Goal: Check status

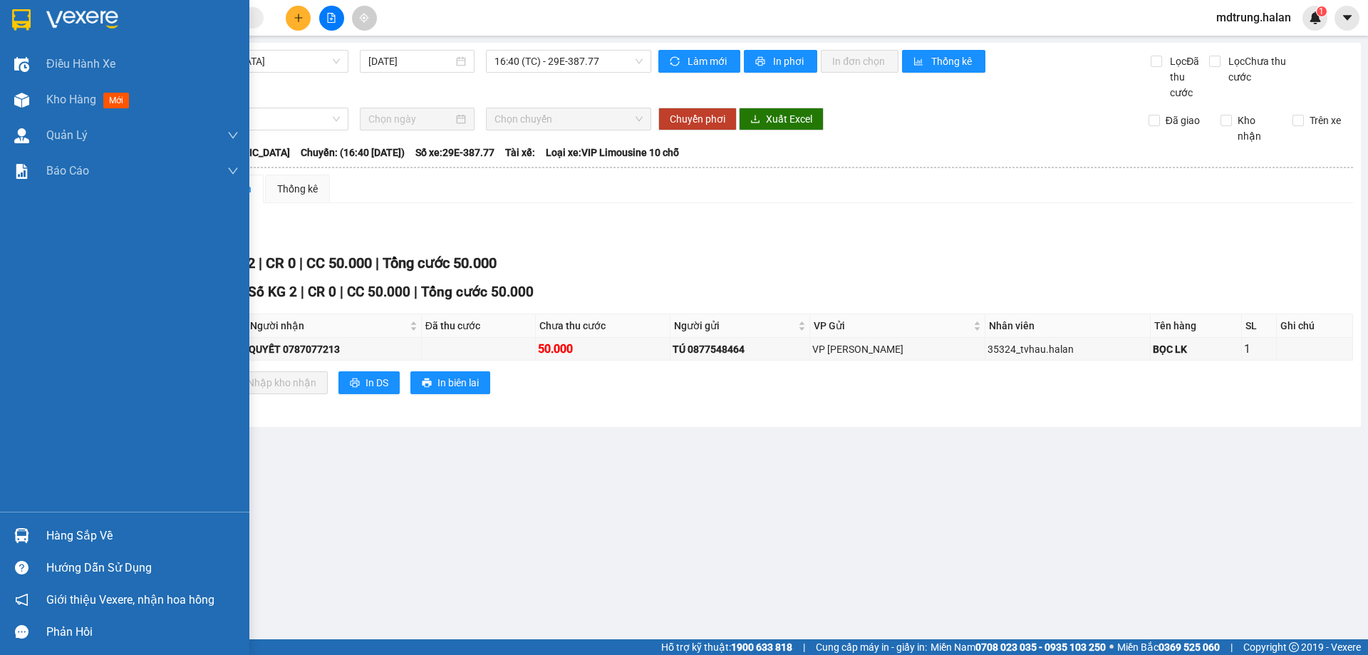
click at [76, 535] on div "Hàng sắp về" at bounding box center [142, 535] width 192 height 21
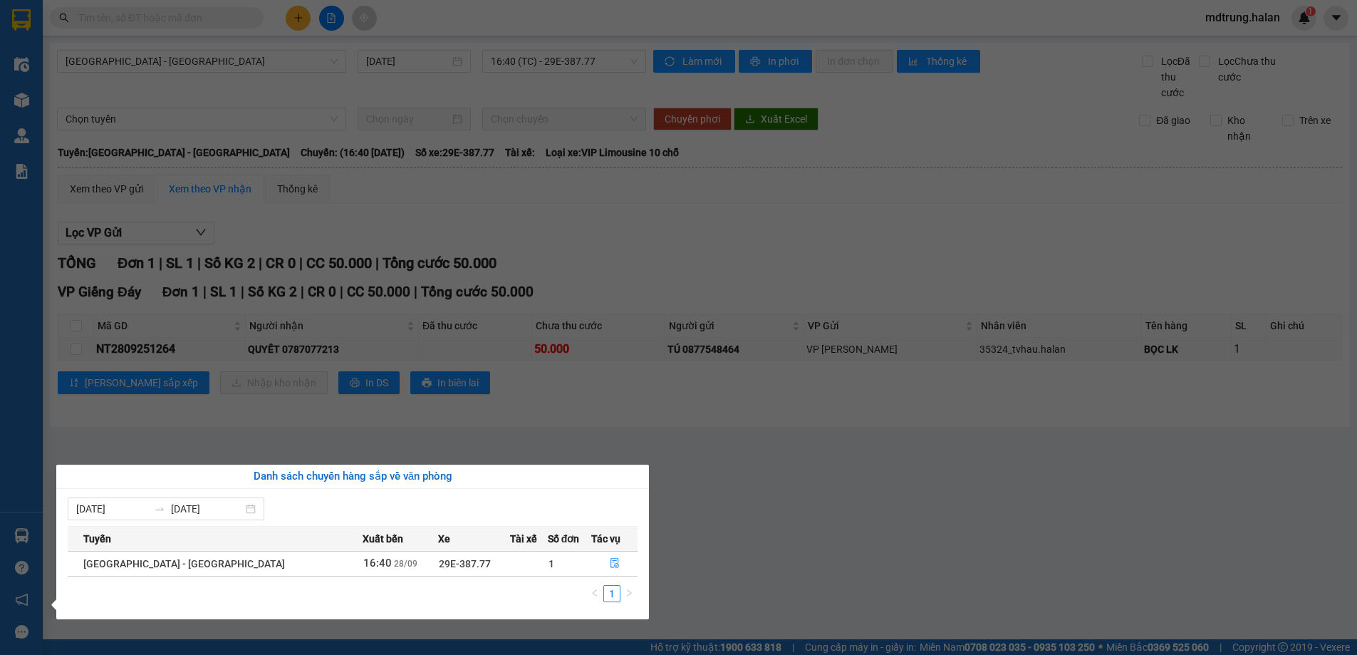
click at [793, 502] on section "Kết quả tìm kiếm ( 0 ) Bộ lọc No Data mdtrung.halan 1 Điều hành xe Kho hàng mới…" at bounding box center [678, 327] width 1357 height 655
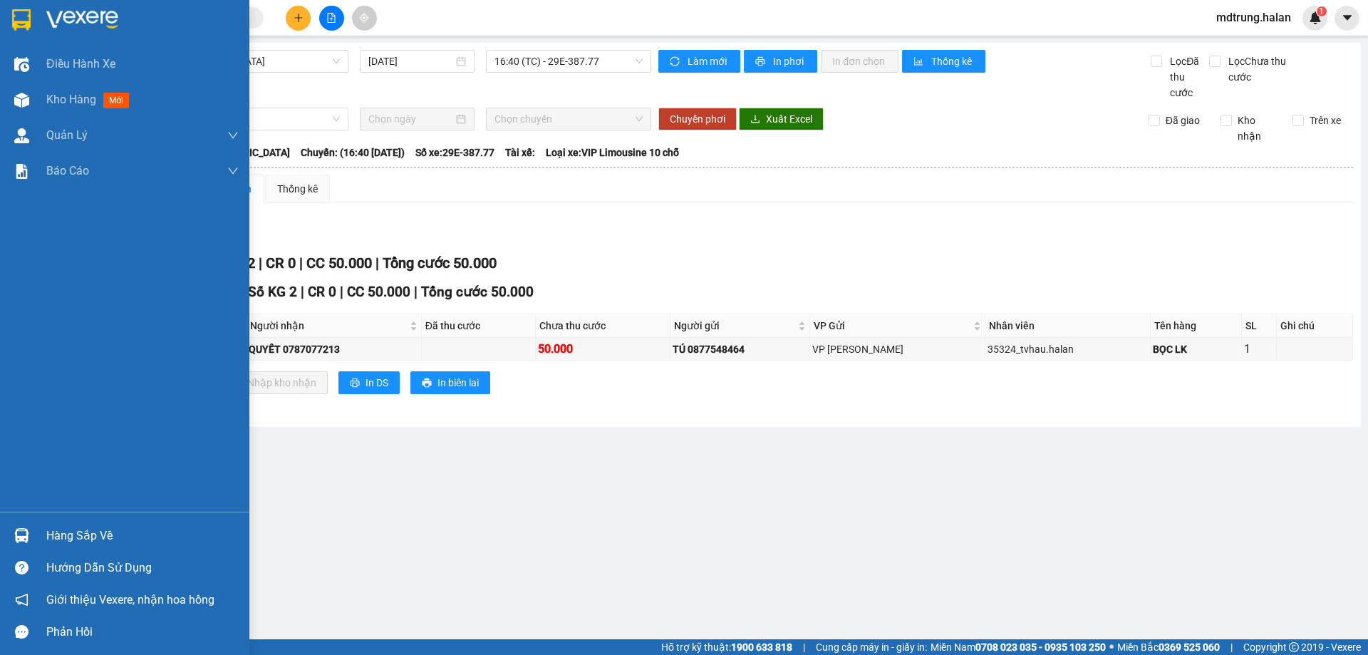
click at [93, 531] on div "Hàng sắp về" at bounding box center [142, 535] width 192 height 21
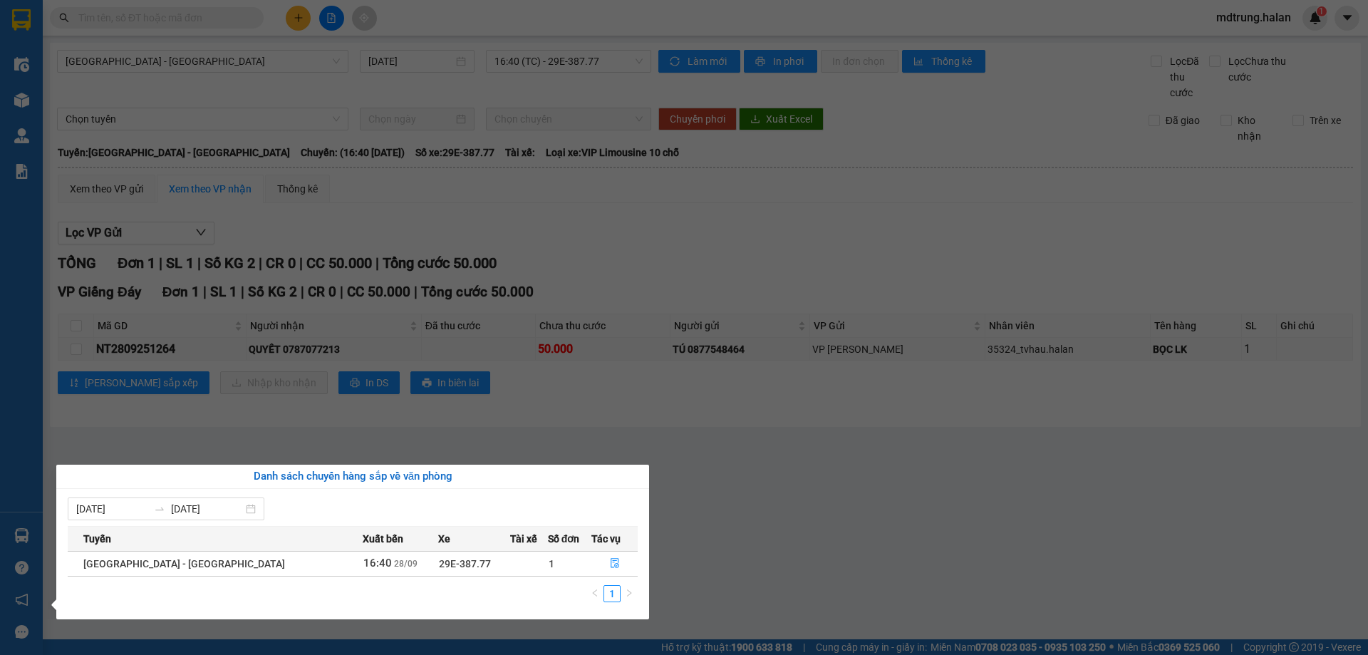
drag, startPoint x: 735, startPoint y: 470, endPoint x: 343, endPoint y: 578, distance: 406.5
click at [736, 470] on section "Kết quả tìm kiếm ( 0 ) Bộ lọc No Data mdtrung.halan 1 Điều hành xe Kho hàng mới…" at bounding box center [684, 327] width 1368 height 655
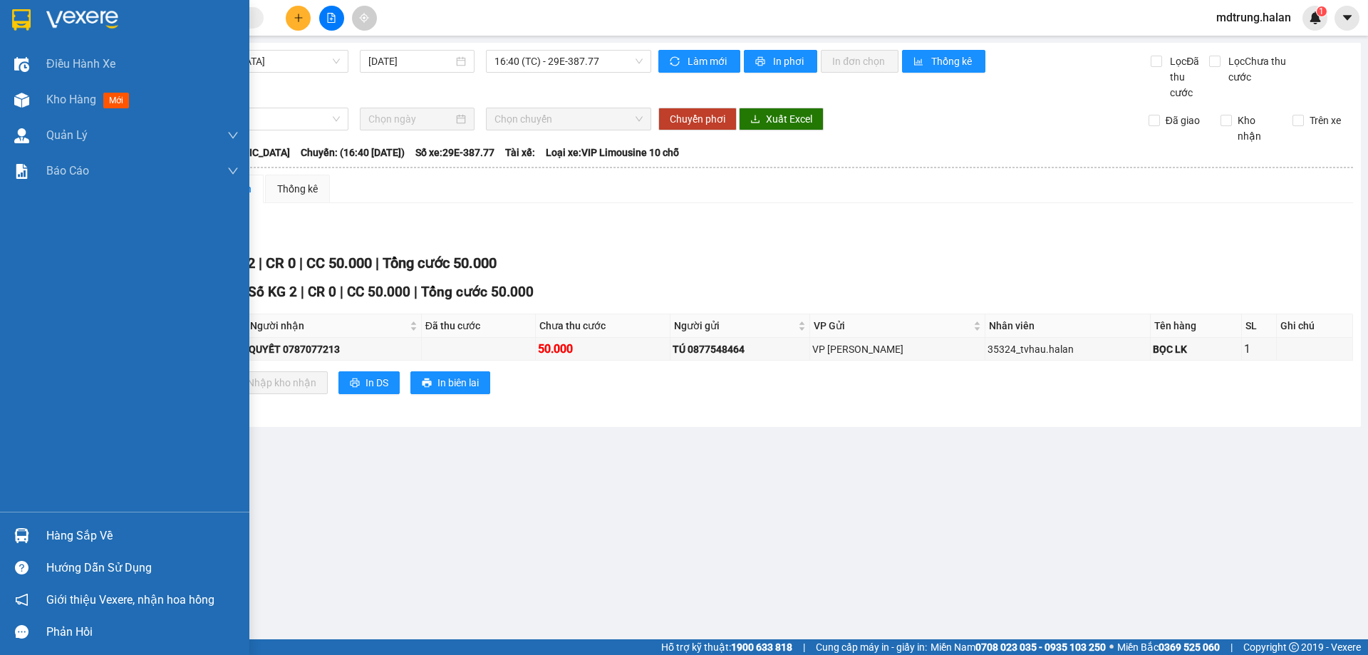
click at [83, 541] on div "Hàng sắp về" at bounding box center [142, 535] width 192 height 21
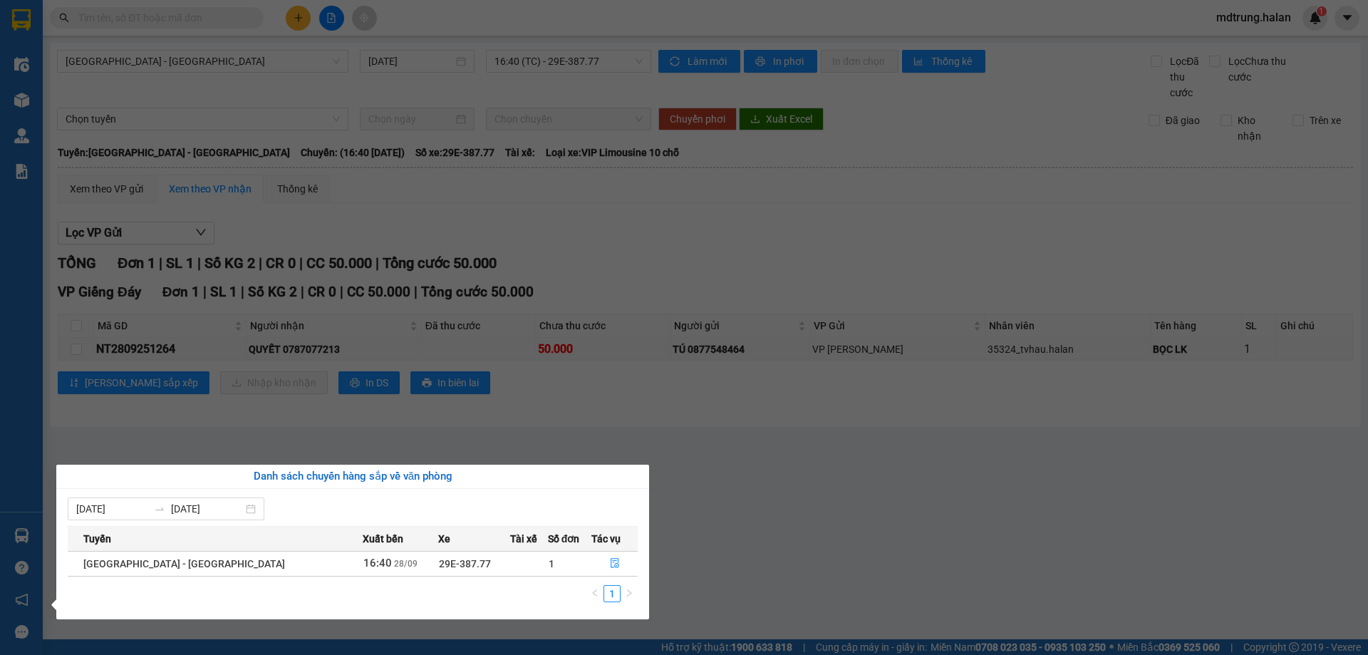
click at [259, 443] on section "Kết quả tìm kiếm ( 0 ) Bộ lọc No Data mdtrung.halan 1 Điều hành xe Kho hàng mới…" at bounding box center [684, 327] width 1368 height 655
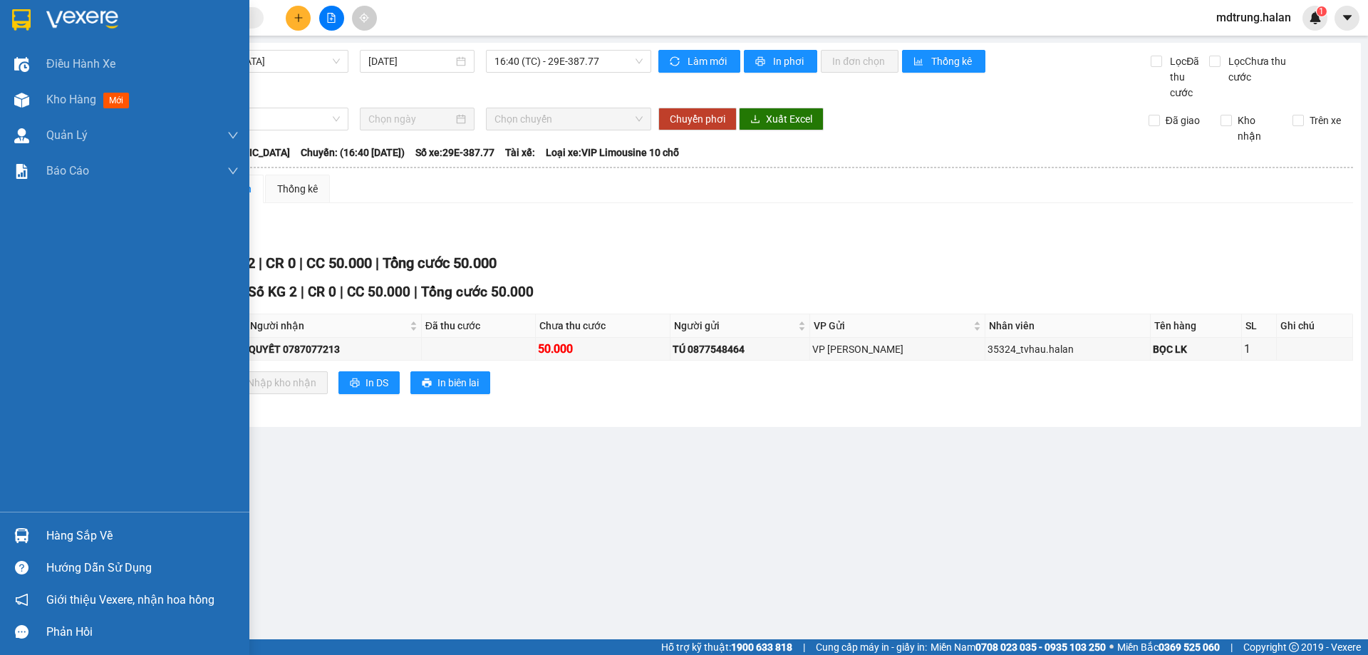
click at [64, 534] on div "Hàng sắp về" at bounding box center [142, 535] width 192 height 21
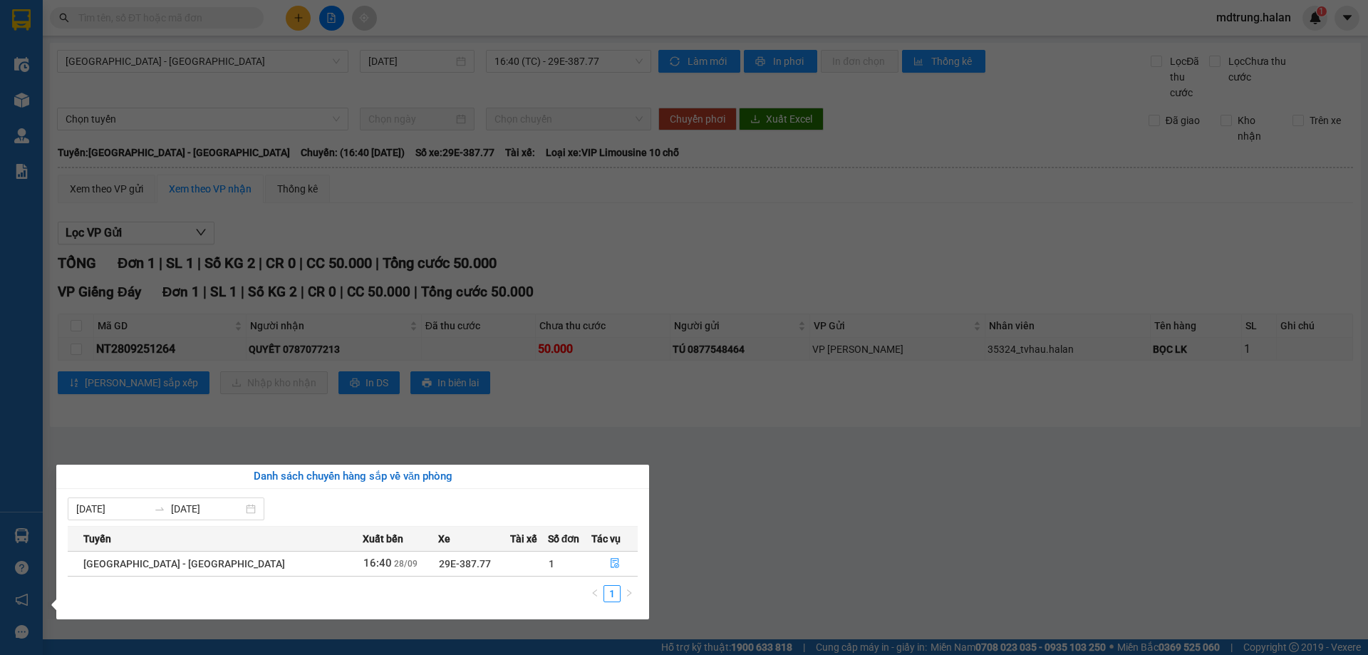
click at [250, 440] on section "Kết quả tìm kiếm ( 0 ) Bộ lọc No Data mdtrung.halan 1 Điều hành xe Kho hàng mới…" at bounding box center [684, 327] width 1368 height 655
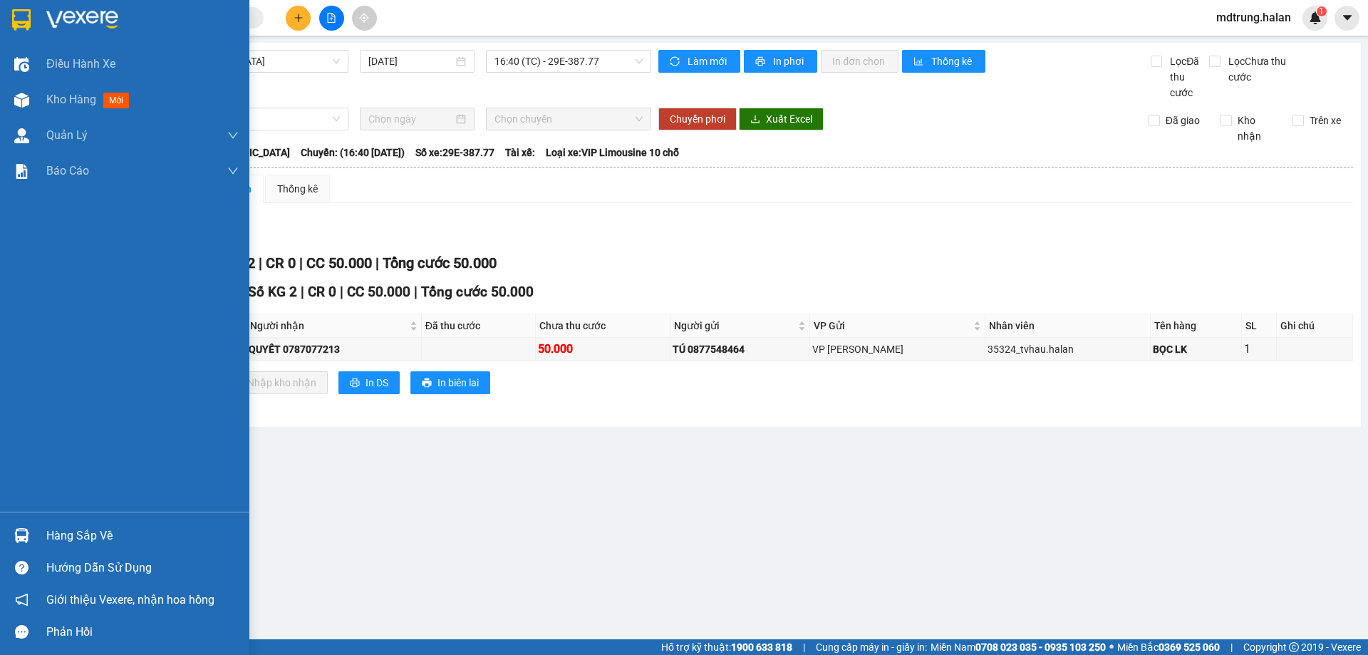
click at [74, 531] on div "Hàng sắp về" at bounding box center [142, 535] width 192 height 21
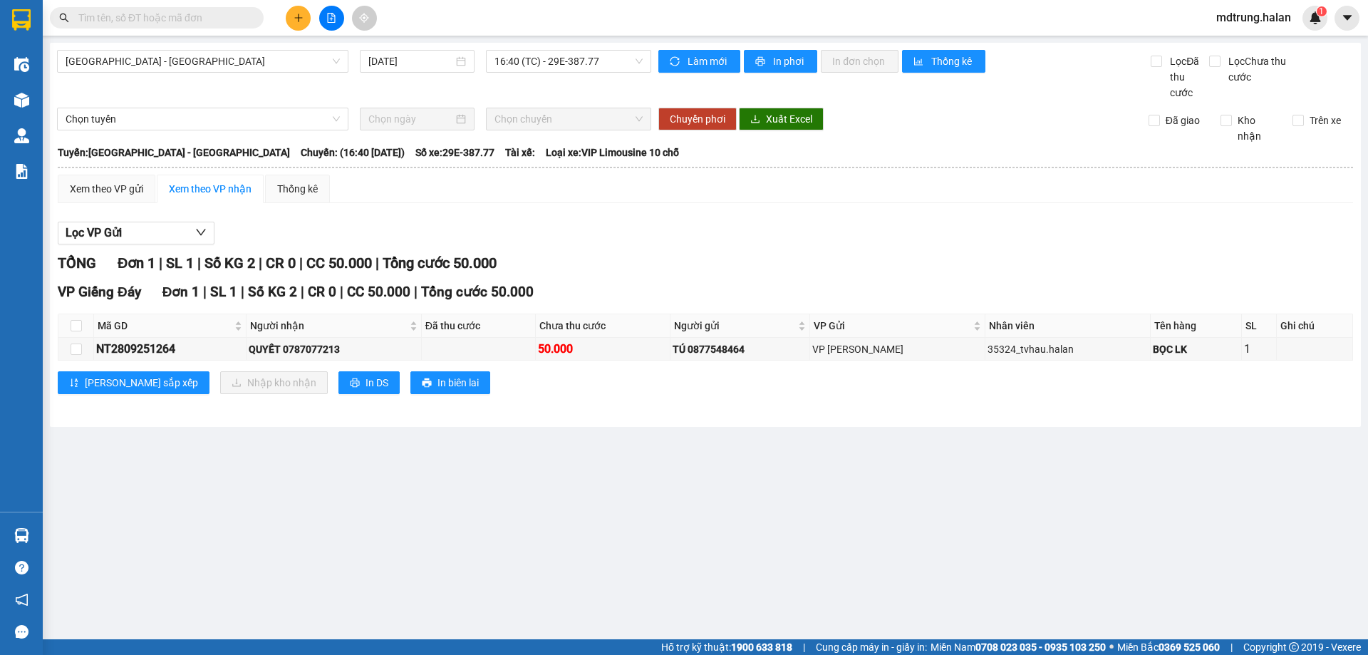
click at [705, 437] on section "Kết quả tìm kiếm ( 0 ) Bộ lọc No Data mdtrung.halan 1 Điều hành xe Kho hàng mới…" at bounding box center [684, 327] width 1368 height 655
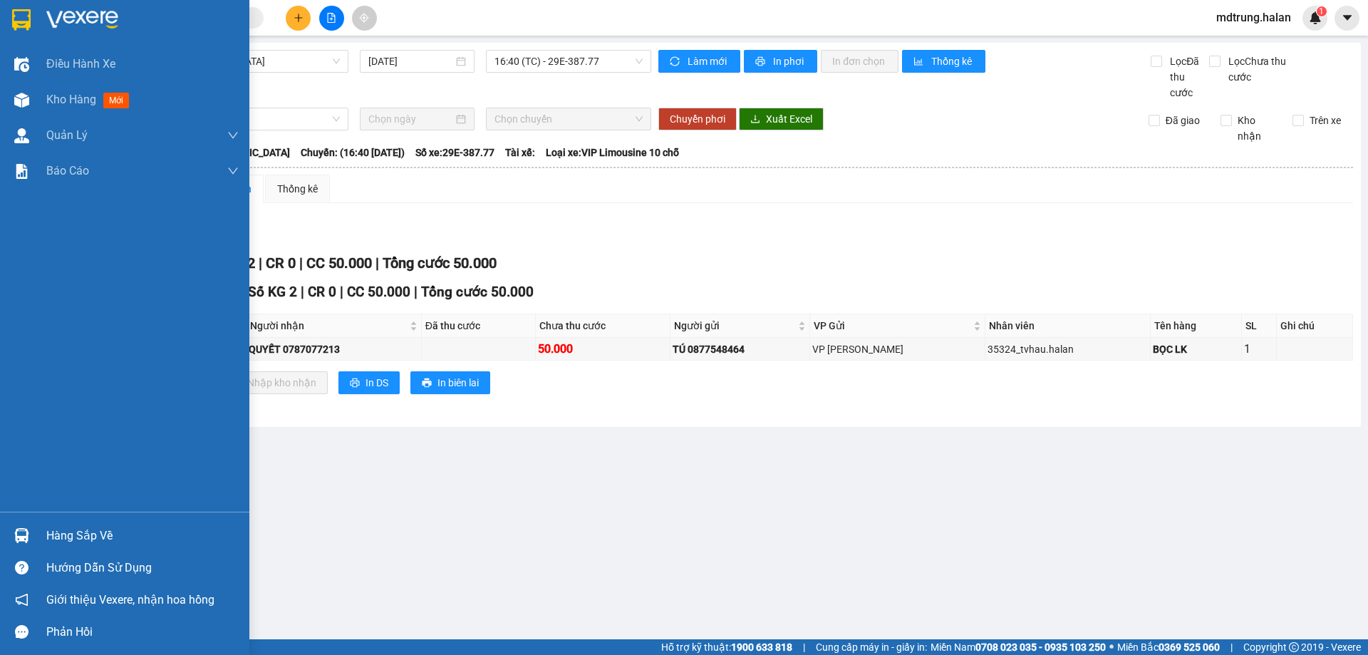
click at [39, 531] on div "Hàng sắp về" at bounding box center [124, 535] width 249 height 32
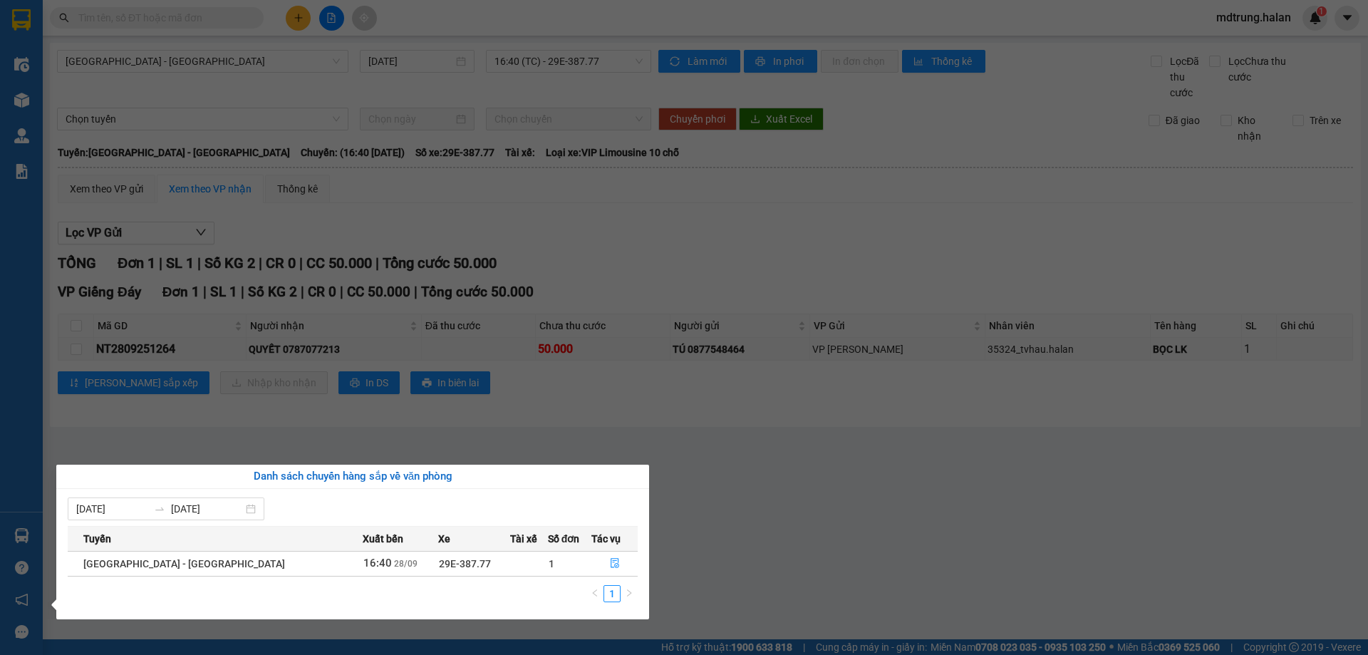
click at [258, 450] on section "Kết quả tìm kiếm ( 0 ) Bộ lọc No Data mdtrung.halan 1 Điều hành xe Kho hàng mới…" at bounding box center [684, 327] width 1368 height 655
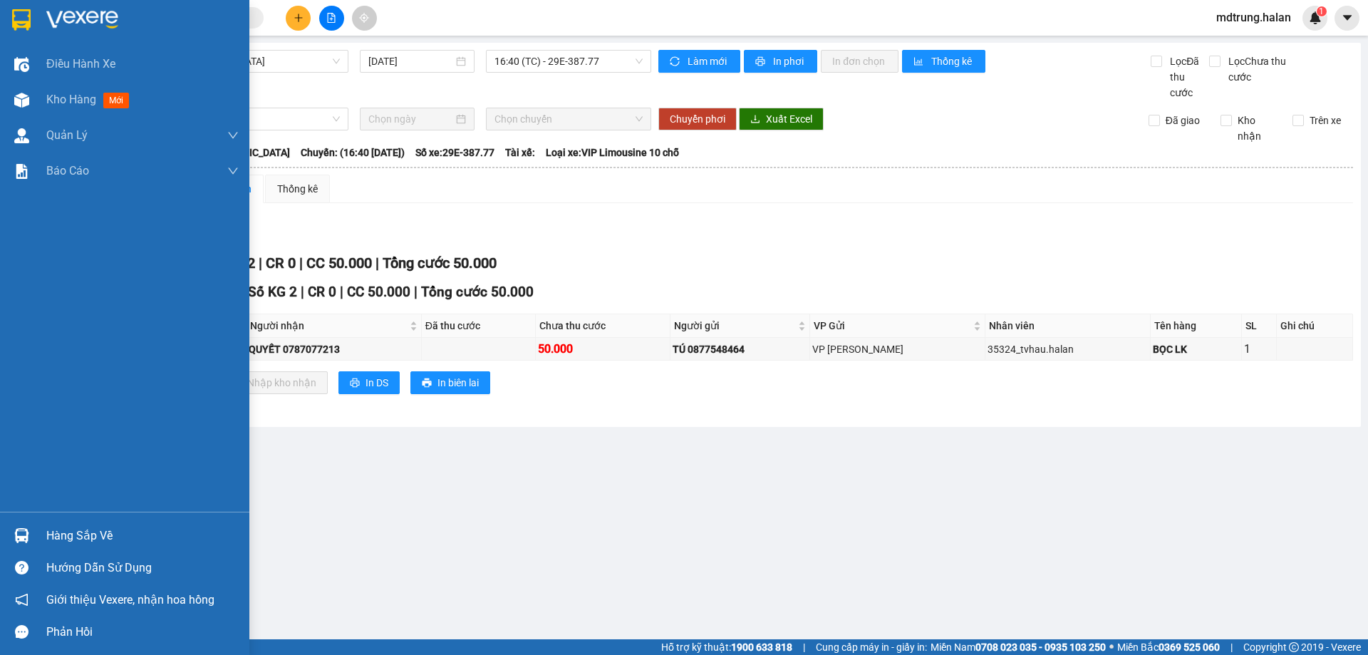
click at [76, 526] on div "Hàng sắp về" at bounding box center [142, 535] width 192 height 21
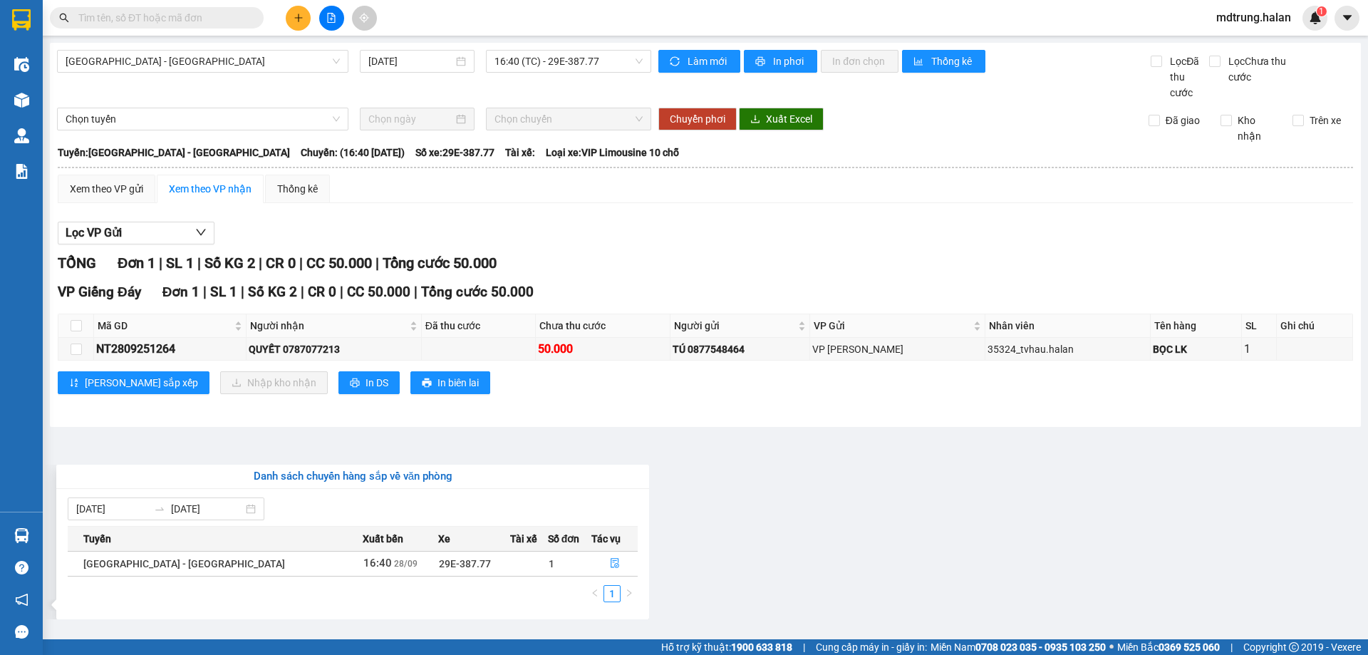
click at [157, 416] on section "Kết quả tìm kiếm ( 0 ) Bộ lọc No Data mdtrung.halan 1 Điều hành xe Kho hàng mới…" at bounding box center [684, 327] width 1368 height 655
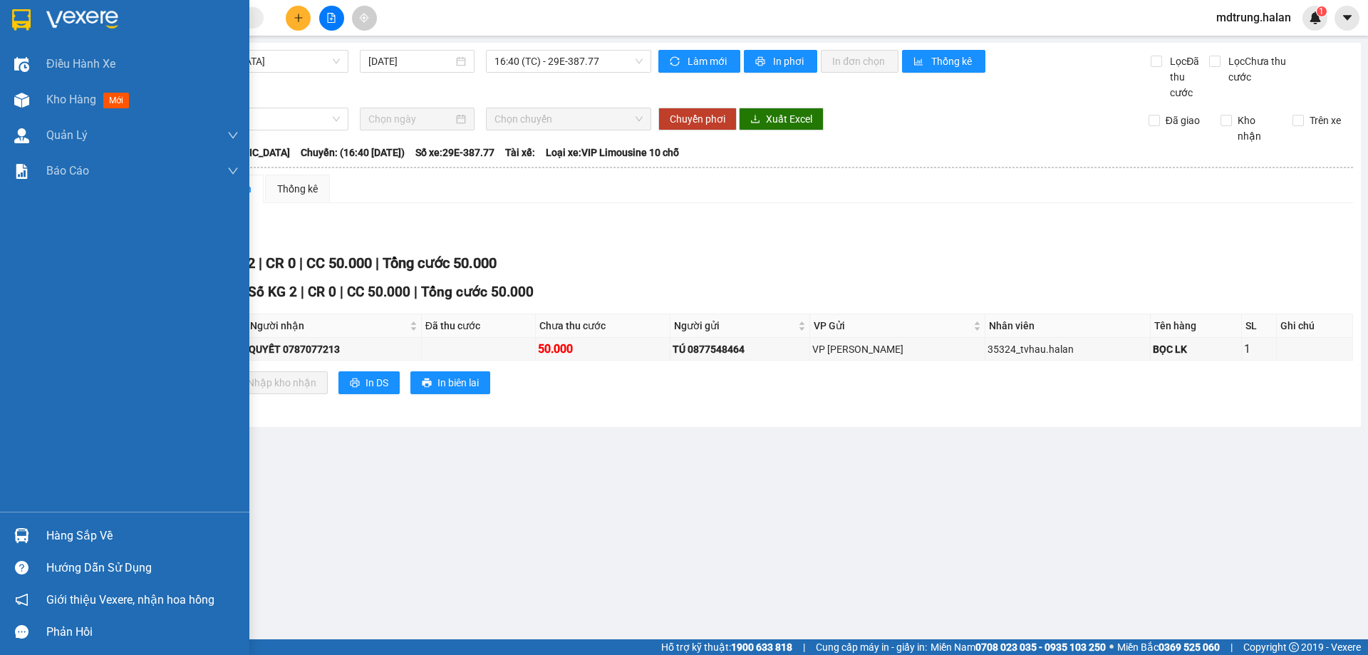
click at [68, 525] on div "Hàng sắp về" at bounding box center [142, 535] width 192 height 21
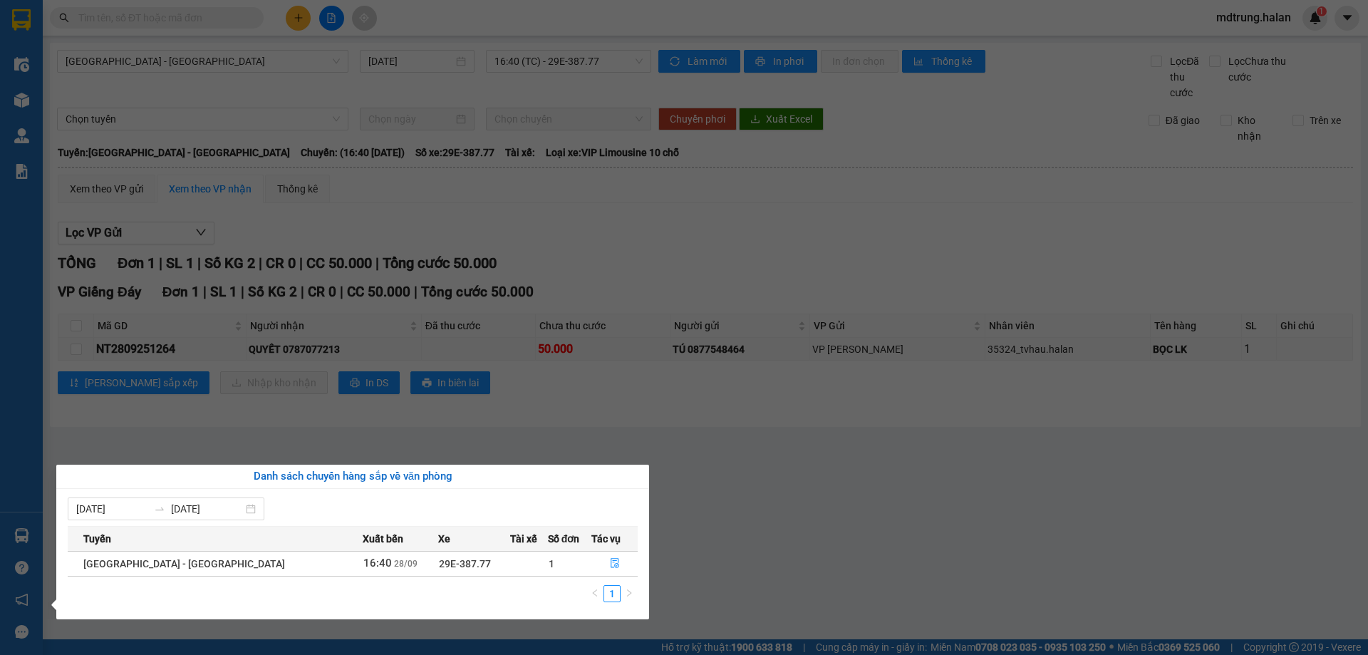
click at [346, 429] on section "Kết quả tìm kiếm ( 0 ) Bộ lọc No Data mdtrung.halan 1 Điều hành xe Kho hàng mới…" at bounding box center [684, 327] width 1368 height 655
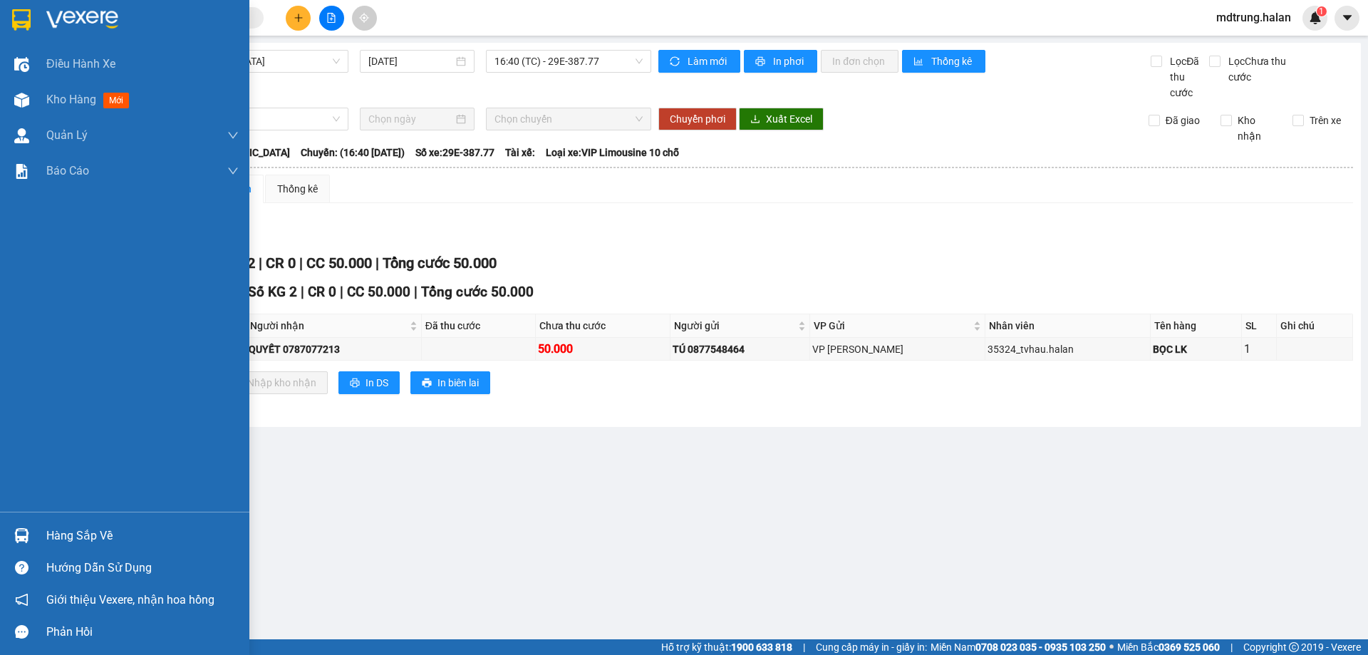
click at [103, 536] on div "Hàng sắp về" at bounding box center [142, 535] width 192 height 21
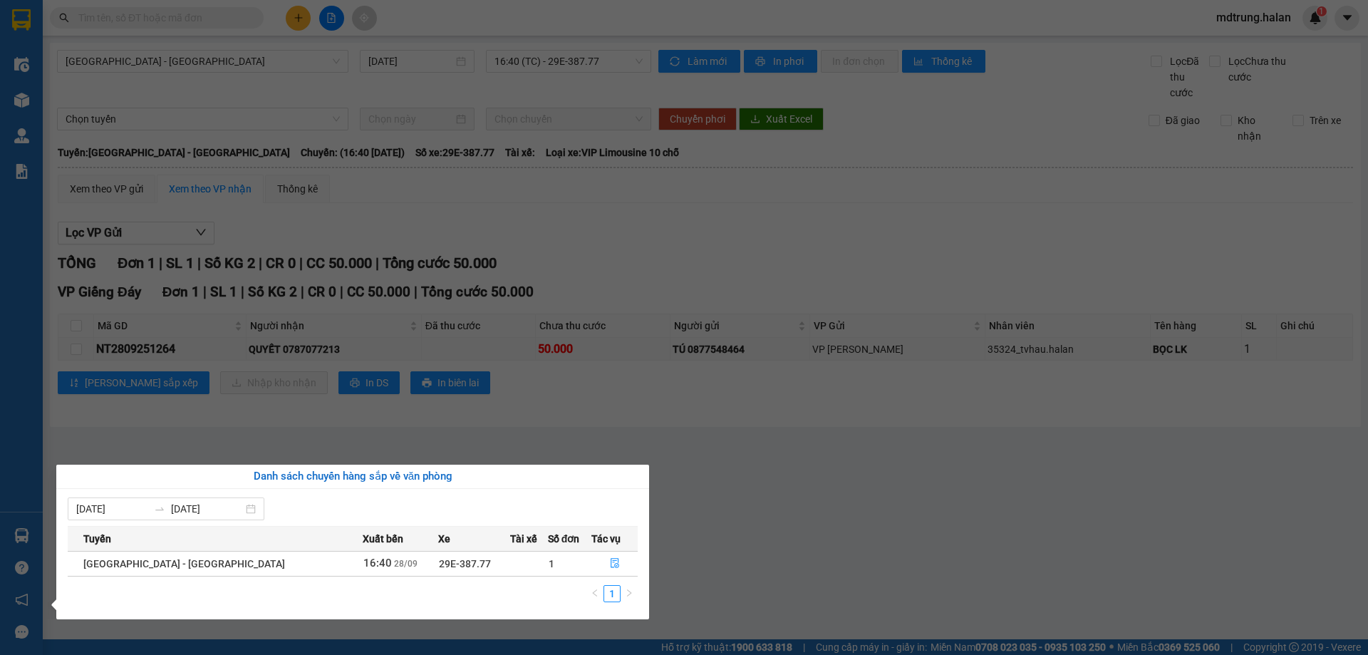
click at [712, 469] on section "Kết quả tìm kiếm ( 0 ) Bộ lọc No Data mdtrung.halan 1 Điều hành xe Kho hàng mới…" at bounding box center [684, 327] width 1368 height 655
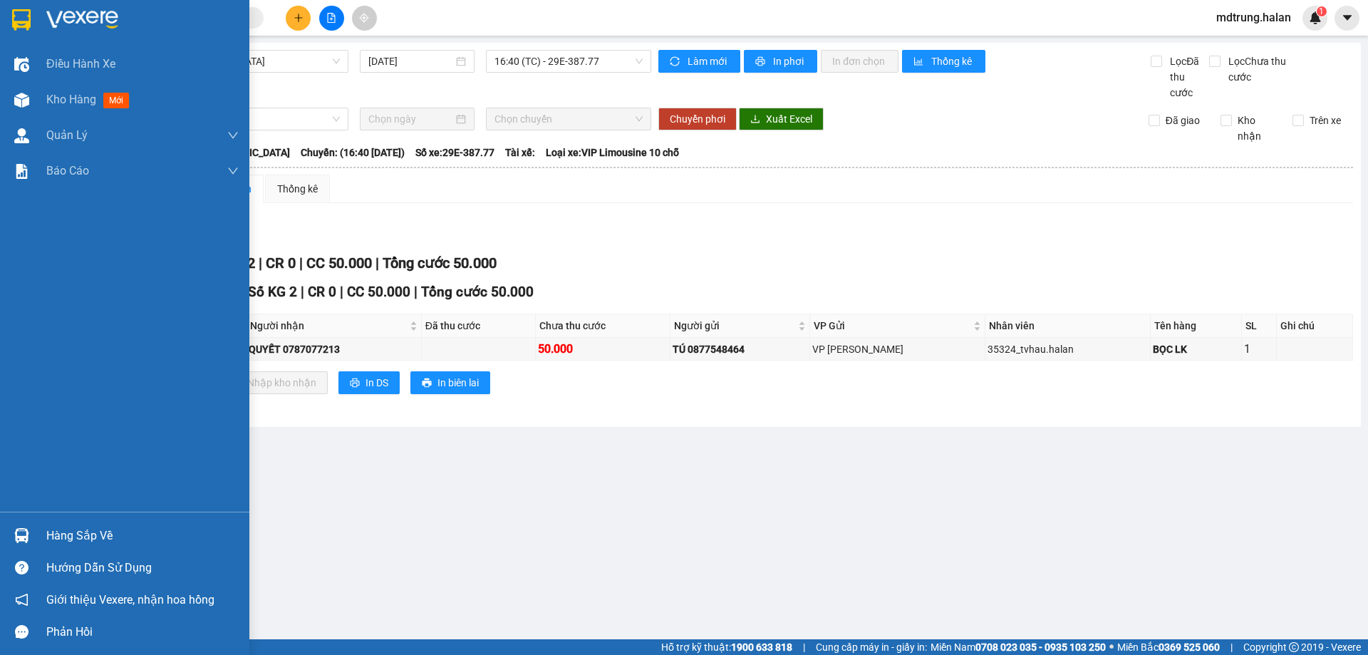
click at [94, 526] on div "Hàng sắp về" at bounding box center [142, 535] width 192 height 21
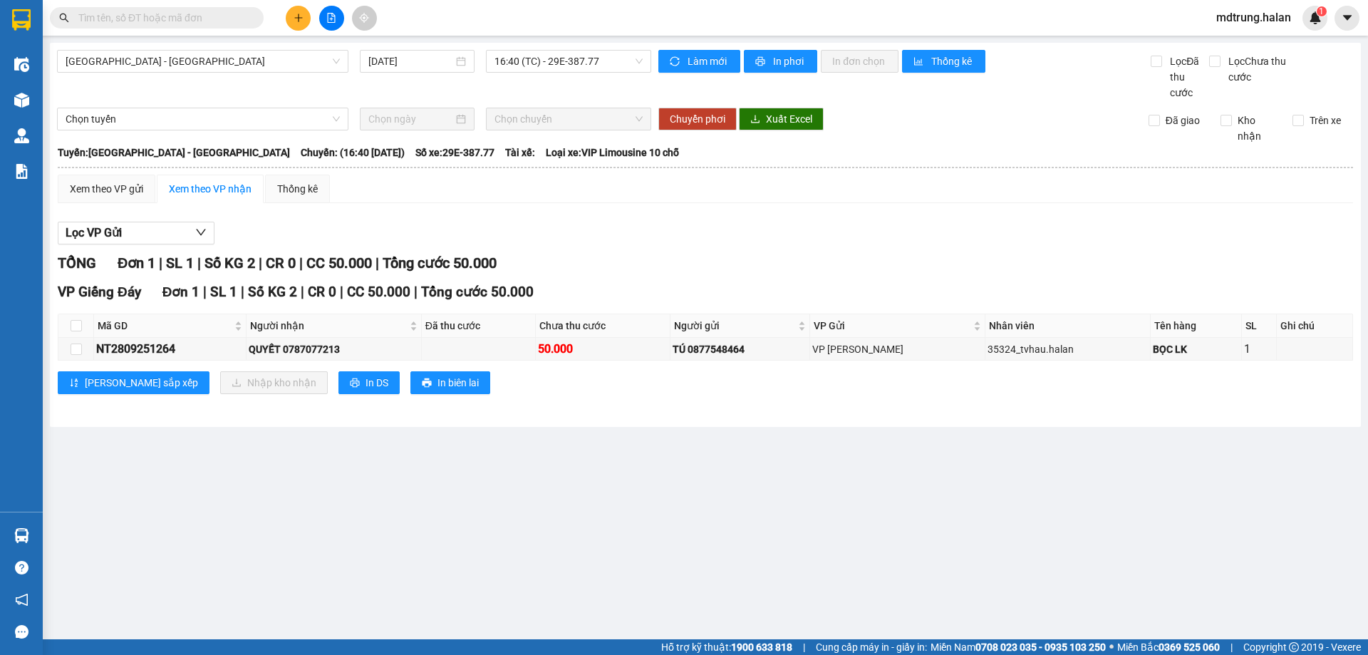
click at [785, 488] on section "Kết quả tìm kiếm ( 0 ) Bộ lọc No Data mdtrung.halan 1 Điều hành xe Kho hàng mới…" at bounding box center [684, 327] width 1368 height 655
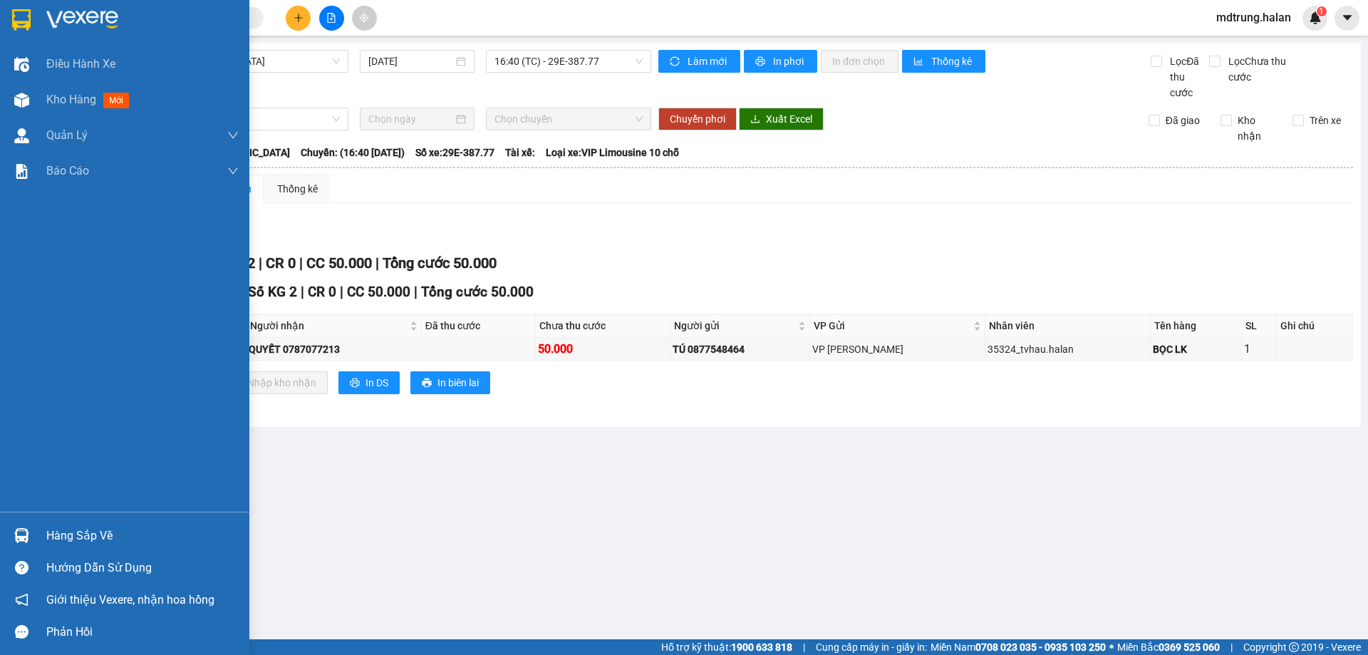
click at [104, 537] on div "Hàng sắp về" at bounding box center [142, 535] width 192 height 21
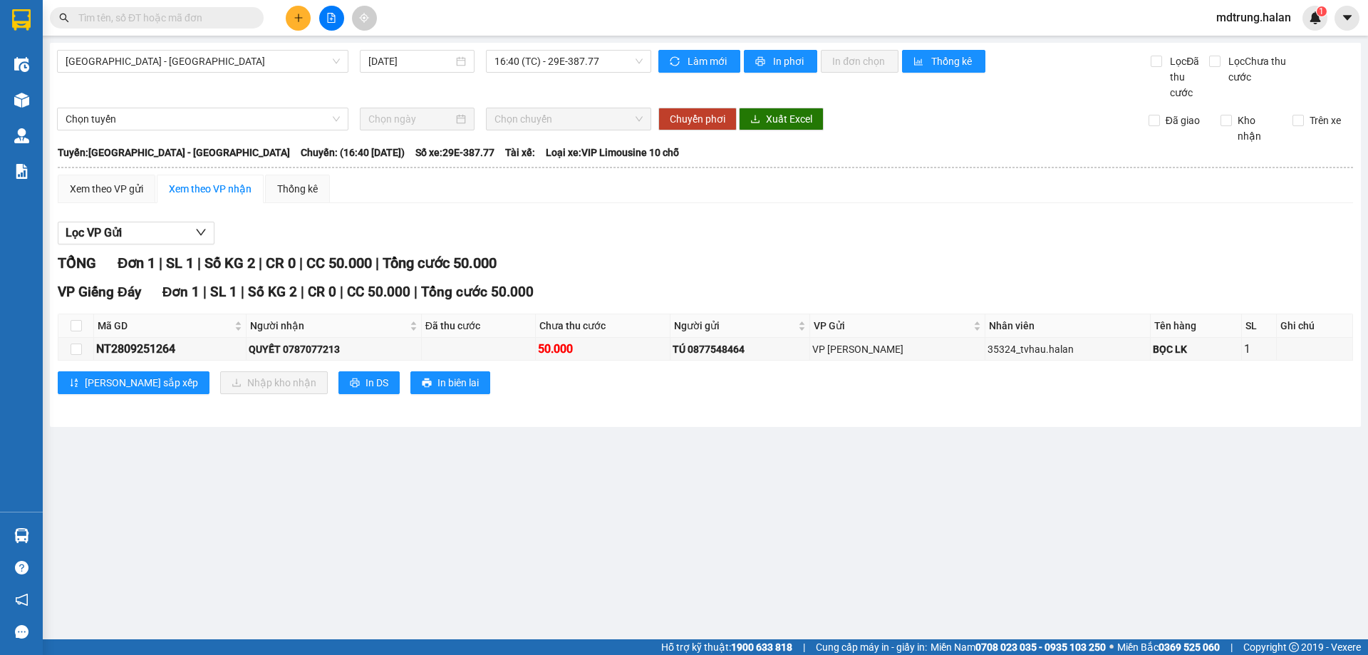
click at [489, 396] on section "Kết quả tìm kiếm ( 0 ) Bộ lọc No Data mdtrung.halan 1 Điều hành xe Kho hàng mới…" at bounding box center [684, 327] width 1368 height 655
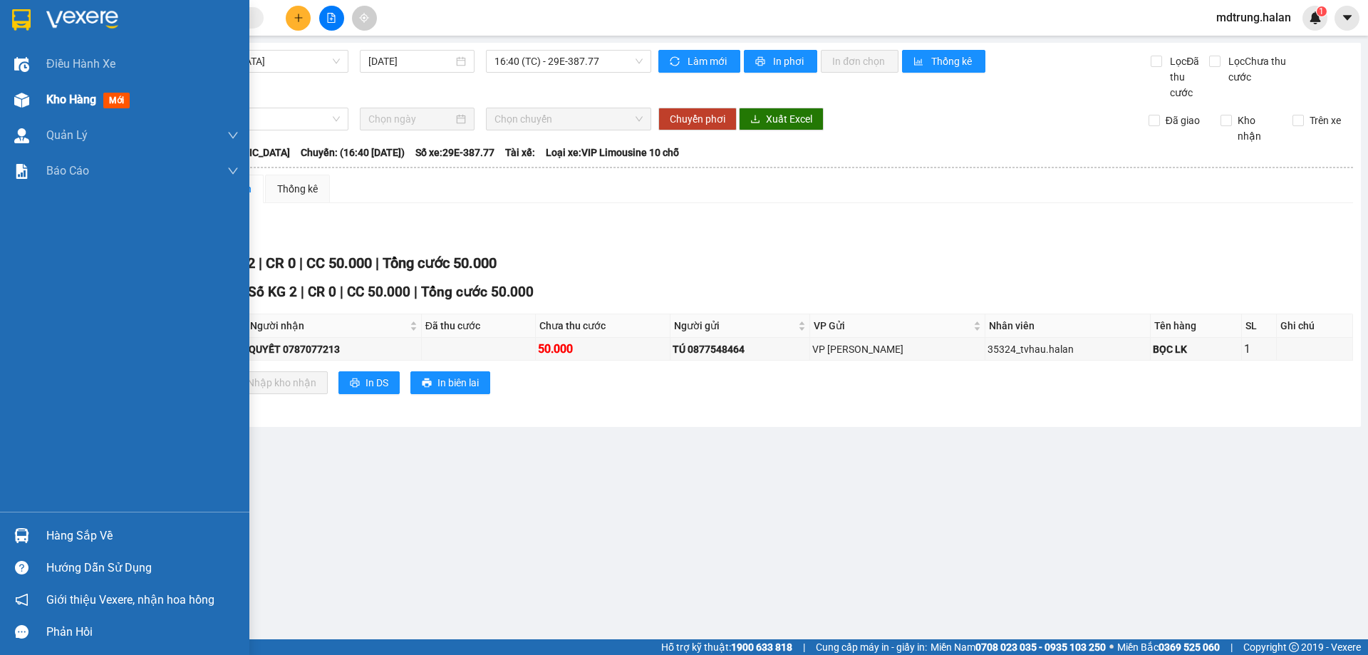
click at [78, 103] on span "Kho hàng" at bounding box center [71, 100] width 50 height 14
